Goal: Task Accomplishment & Management: Use online tool/utility

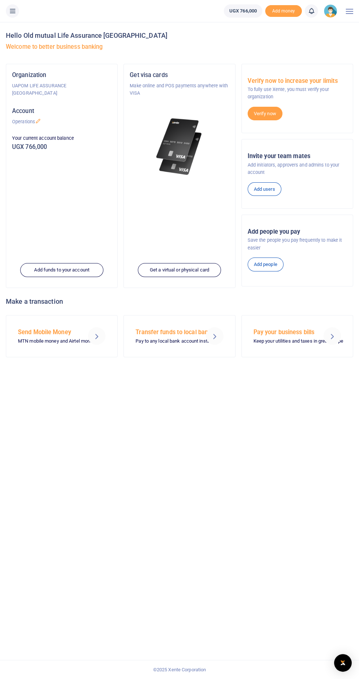
click at [12, 11] on icon at bounding box center [12, 11] width 7 height 8
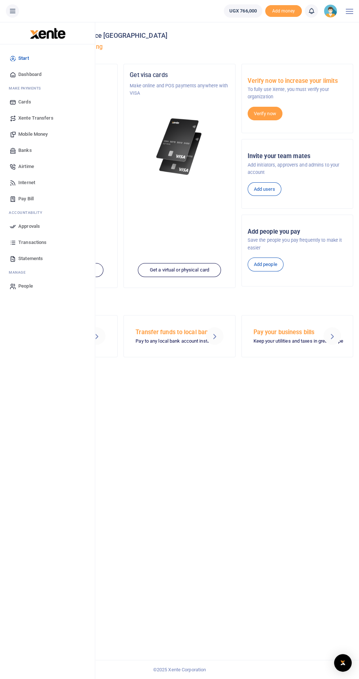
click at [39, 160] on link "Airtime" at bounding box center [47, 166] width 83 height 16
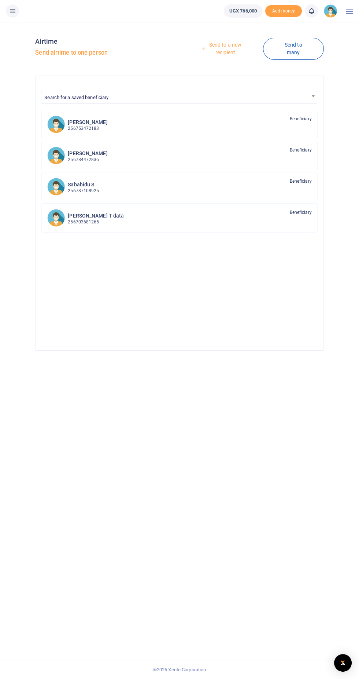
click at [239, 50] on link "Send to a new recipient" at bounding box center [223, 48] width 81 height 21
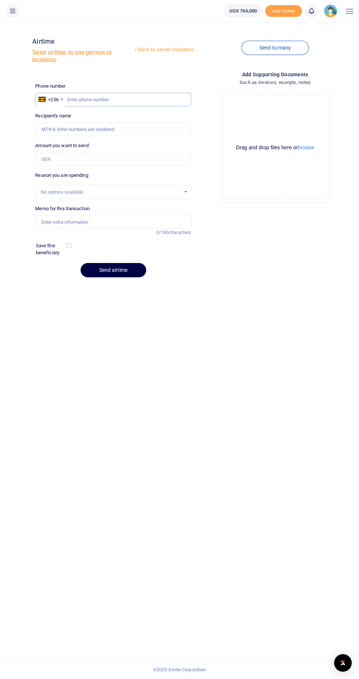
click at [100, 99] on input "text" at bounding box center [113, 100] width 156 height 14
type input "0752889934"
click at [62, 99] on div at bounding box center [62, 99] width 2 height 1
click at [86, 99] on input "0752889934" at bounding box center [113, 100] width 156 height 14
type input "Jerry Okullo"
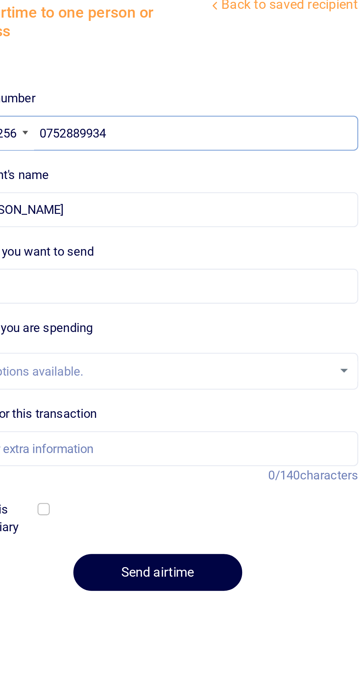
click at [71, 101] on input "0752889934" at bounding box center [113, 100] width 156 height 14
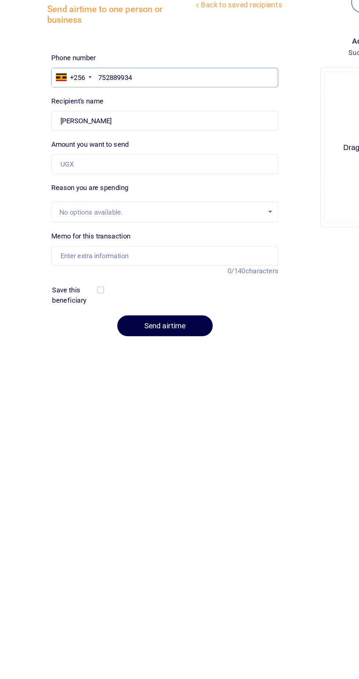
type input "752889934"
click at [136, 223] on input "Memo for this transaction" at bounding box center [113, 222] width 156 height 14
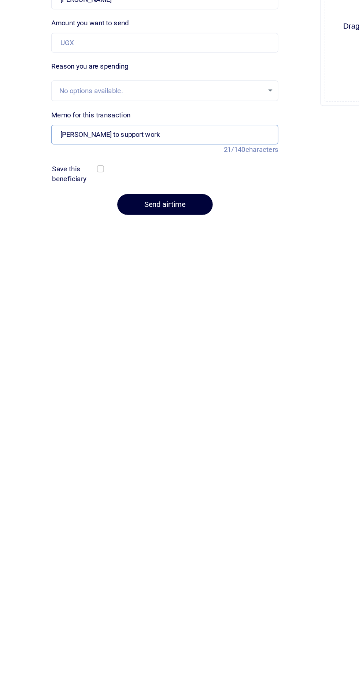
type input "Jerry to support work"
click at [121, 269] on button "Send airtime" at bounding box center [114, 270] width 66 height 14
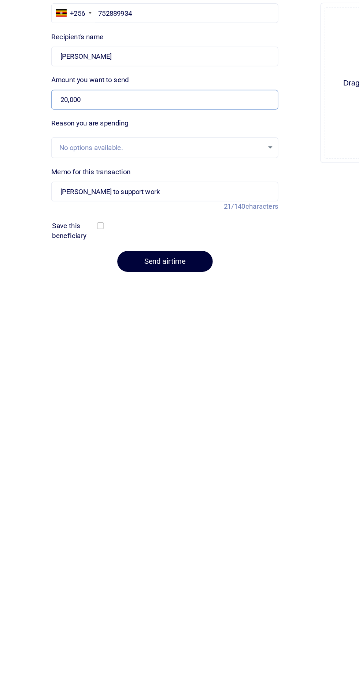
type input "20,000"
click at [110, 270] on button "Send airtime" at bounding box center [114, 270] width 66 height 14
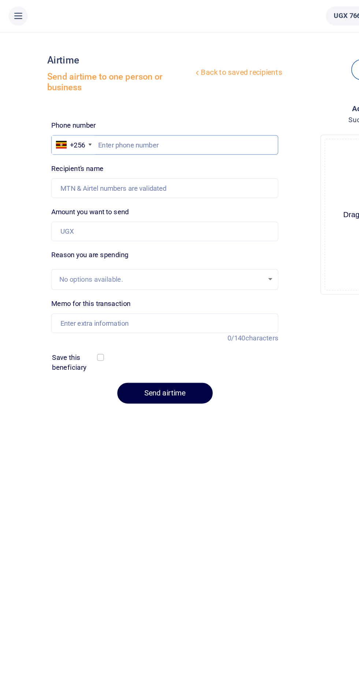
click at [77, 98] on input "text" at bounding box center [113, 100] width 156 height 14
type input "0787879513"
click at [72, 98] on input "0787879513" at bounding box center [113, 100] width 156 height 14
type input "[PERSON_NAME]"
type input "787879513"
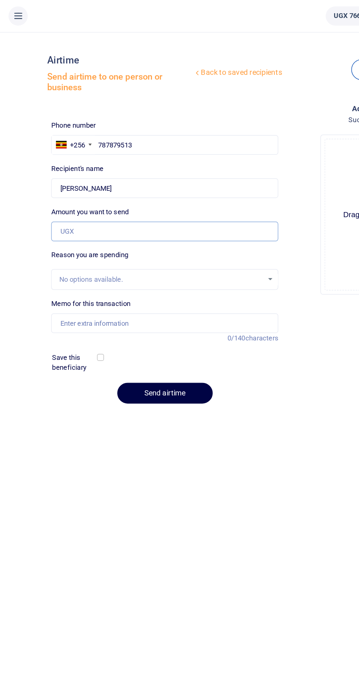
click at [137, 160] on input "Amount you want to send" at bounding box center [113, 159] width 156 height 14
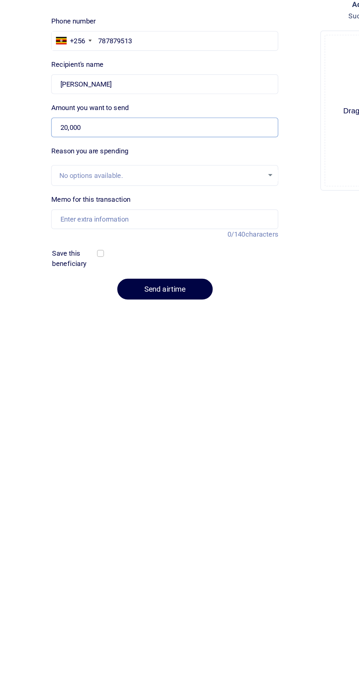
type input "20,000"
click at [53, 222] on input "Memo for this transaction" at bounding box center [113, 222] width 156 height 14
type input "Jerry to support"
click at [107, 271] on button "Send airtime" at bounding box center [114, 270] width 66 height 14
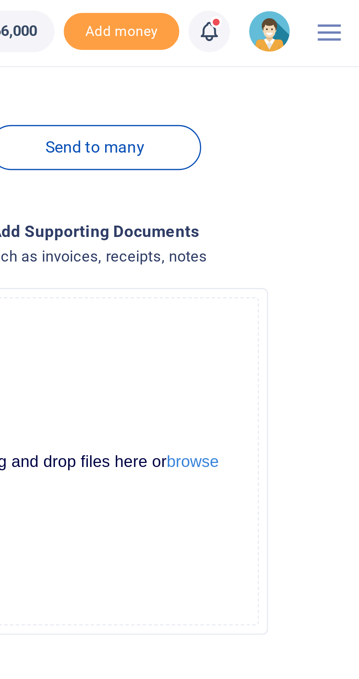
click at [314, 13] on icon at bounding box center [311, 11] width 7 height 8
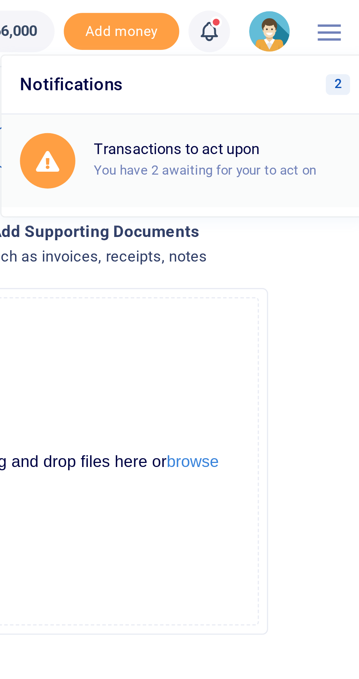
click at [321, 52] on div "Transactions to act upon You have 2 awaiting for your to act on" at bounding box center [315, 51] width 81 height 13
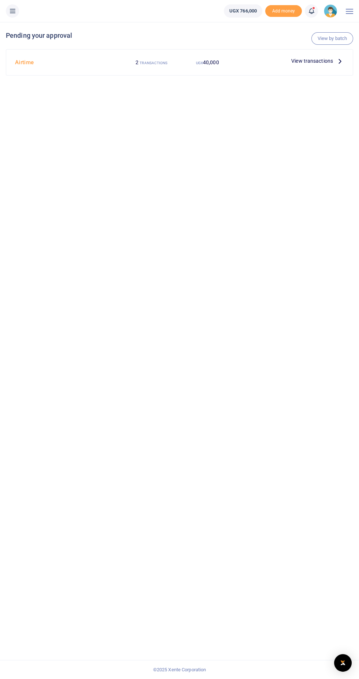
click at [321, 62] on span "View transactions" at bounding box center [313, 61] width 42 height 8
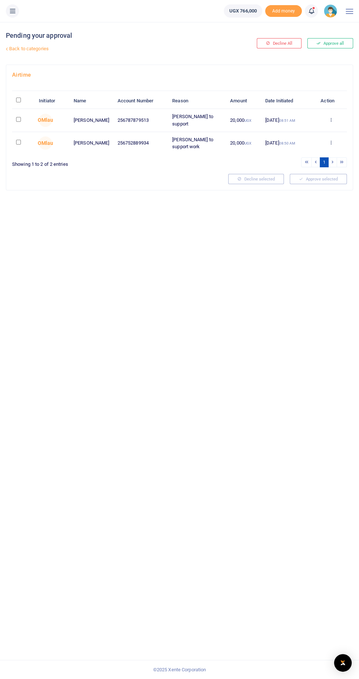
click at [343, 119] on td "Approve Decline Details" at bounding box center [331, 120] width 32 height 23
click at [333, 119] on icon at bounding box center [331, 119] width 5 height 5
click at [317, 129] on link "Approve" at bounding box center [304, 132] width 58 height 10
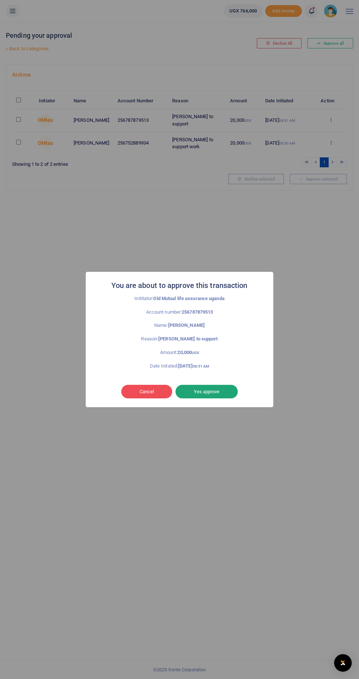
click at [228, 394] on button "Yes approve" at bounding box center [207, 392] width 62 height 14
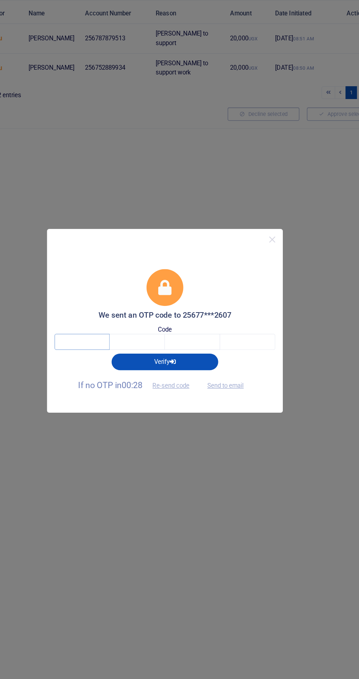
click at [110, 357] on input "text" at bounding box center [115, 356] width 43 height 12
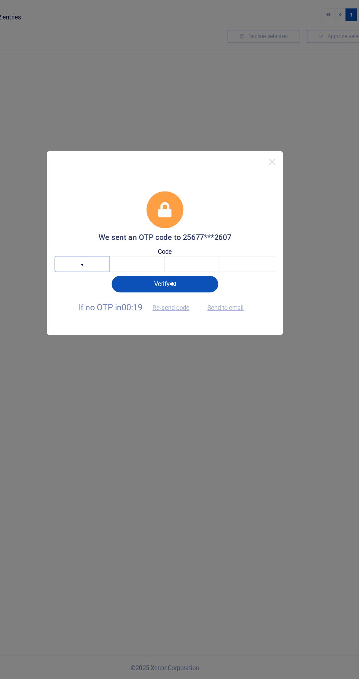
type input "2"
type input "5"
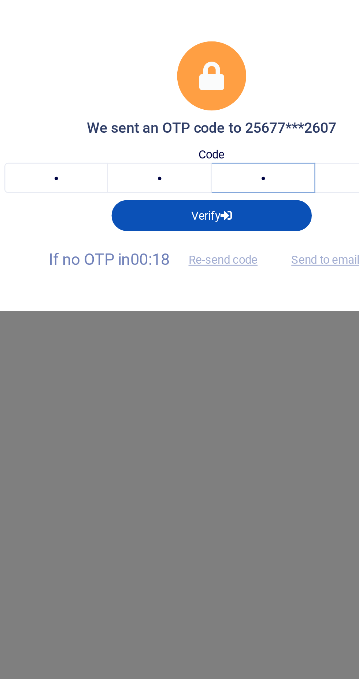
type input "7"
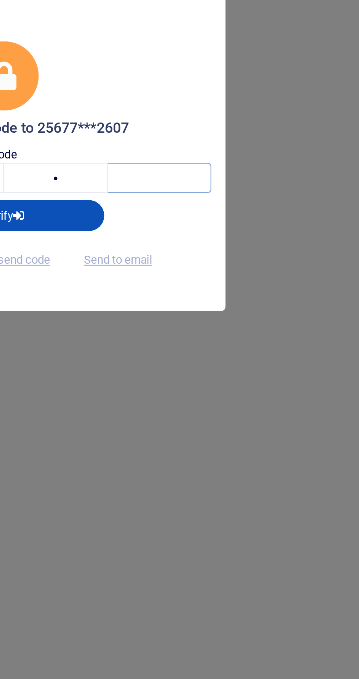
type input "5"
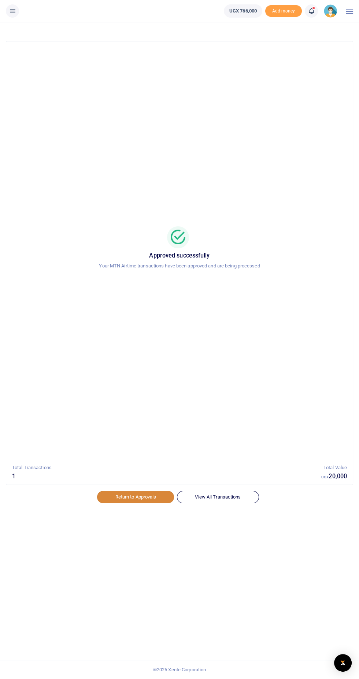
click at [143, 494] on link "Return to Approvals" at bounding box center [135, 497] width 77 height 12
click at [339, 478] on h5 "UGX 20,000" at bounding box center [335, 476] width 26 height 7
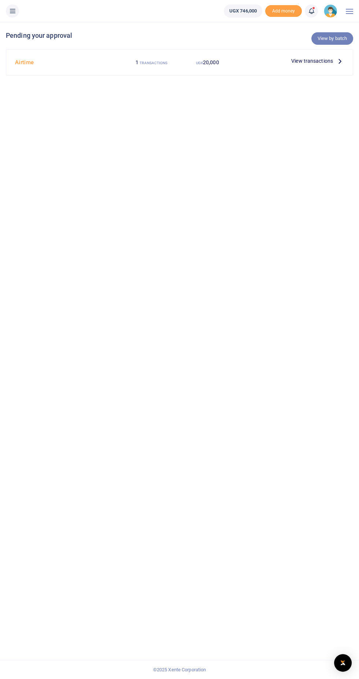
click at [340, 40] on link "View by batch" at bounding box center [333, 38] width 42 height 12
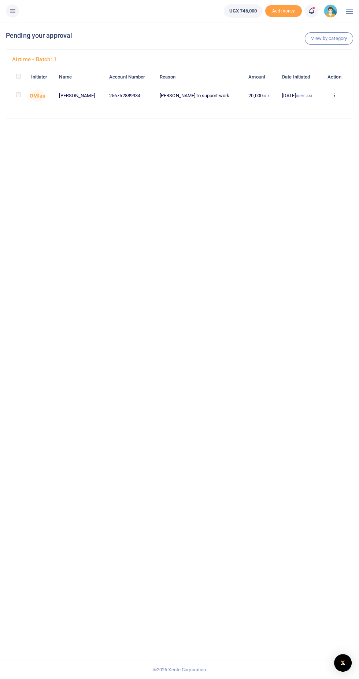
click at [346, 101] on td "Approve Decline Details" at bounding box center [334, 96] width 25 height 22
click at [334, 95] on icon at bounding box center [334, 94] width 5 height 5
click at [326, 107] on link "Approve" at bounding box center [307, 108] width 58 height 10
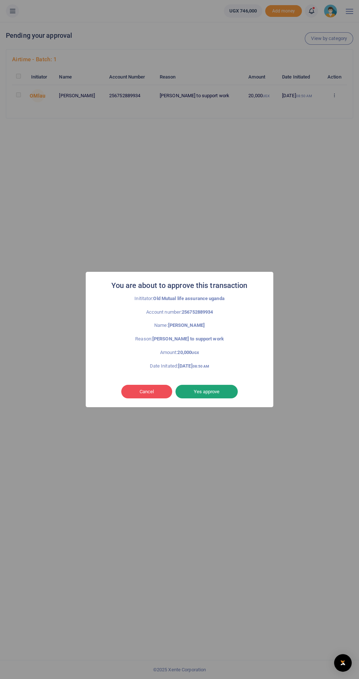
click at [222, 396] on button "Yes approve" at bounding box center [207, 392] width 62 height 14
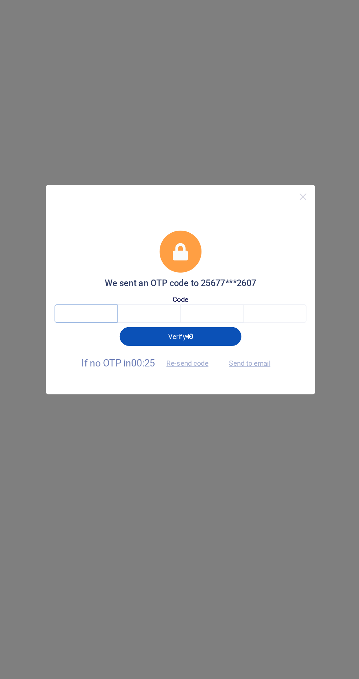
click at [119, 357] on input "text" at bounding box center [115, 356] width 43 height 12
type input "7"
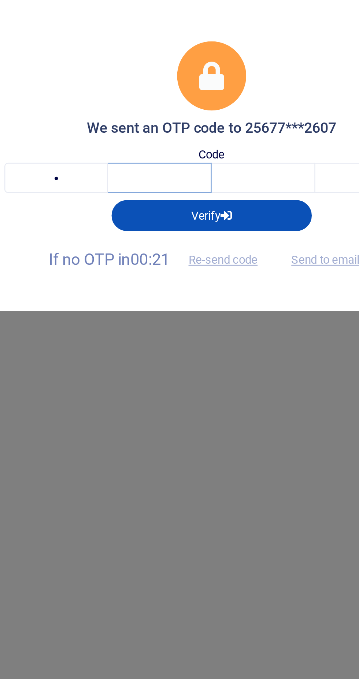
type input "9"
type input "2"
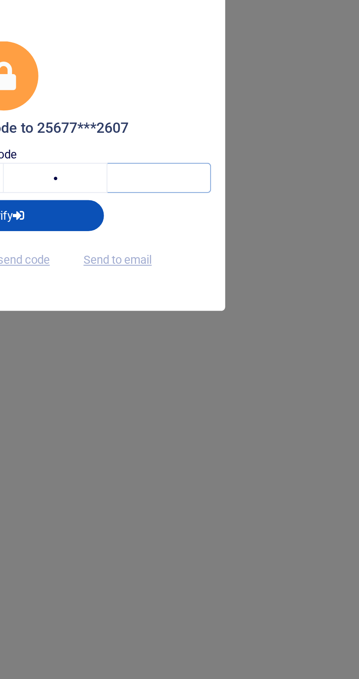
type input "1"
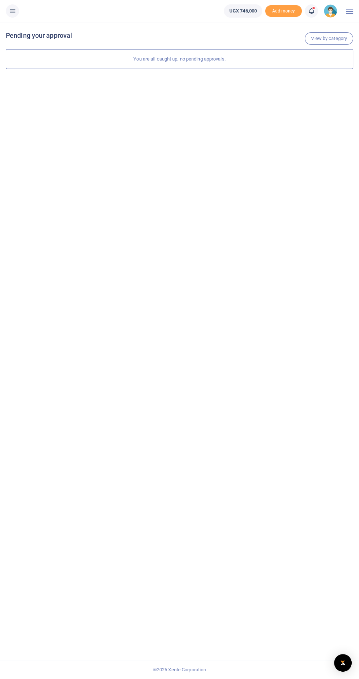
scroll to position [11, 0]
click at [309, 12] on icon at bounding box center [311, 11] width 7 height 8
click at [282, 48] on h6 "Transactions to act upon" at bounding box center [271, 48] width 81 height 6
